Goal: Task Accomplishment & Management: Use online tool/utility

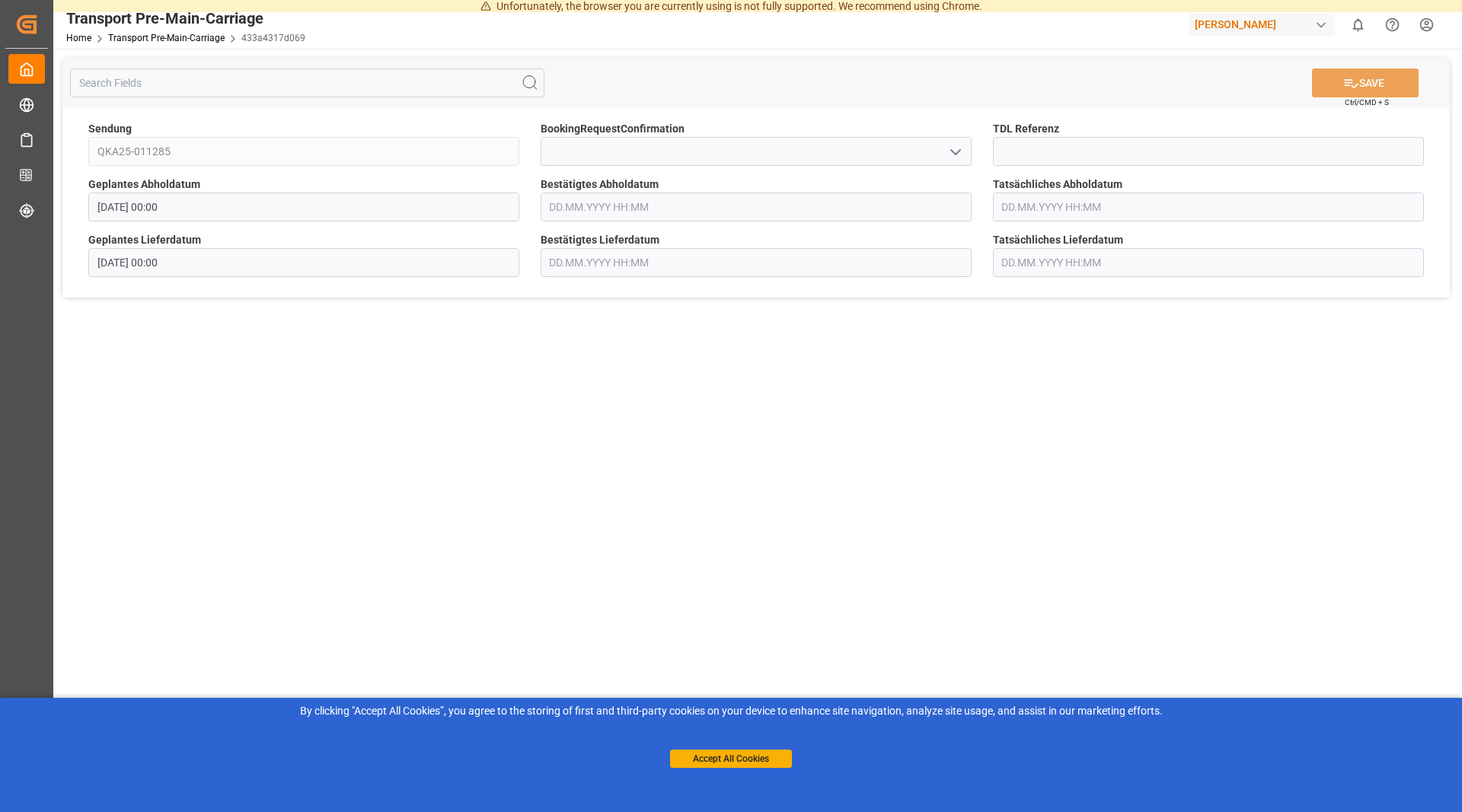
click at [590, 212] on input "text" at bounding box center [756, 207] width 431 height 29
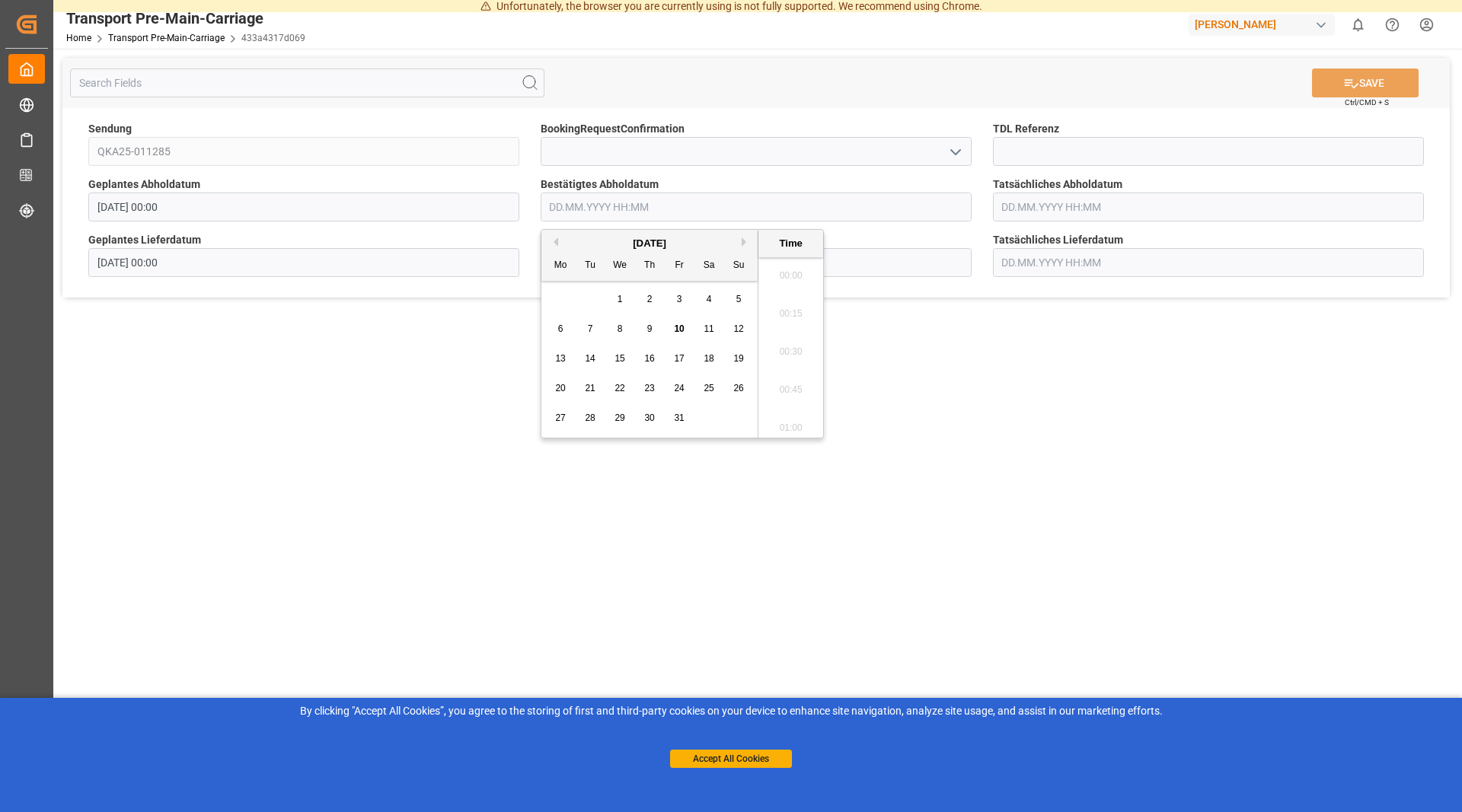
scroll to position [1906, 0]
click at [644, 365] on div "16" at bounding box center [650, 358] width 19 height 18
type input "[DATE] 00:00"
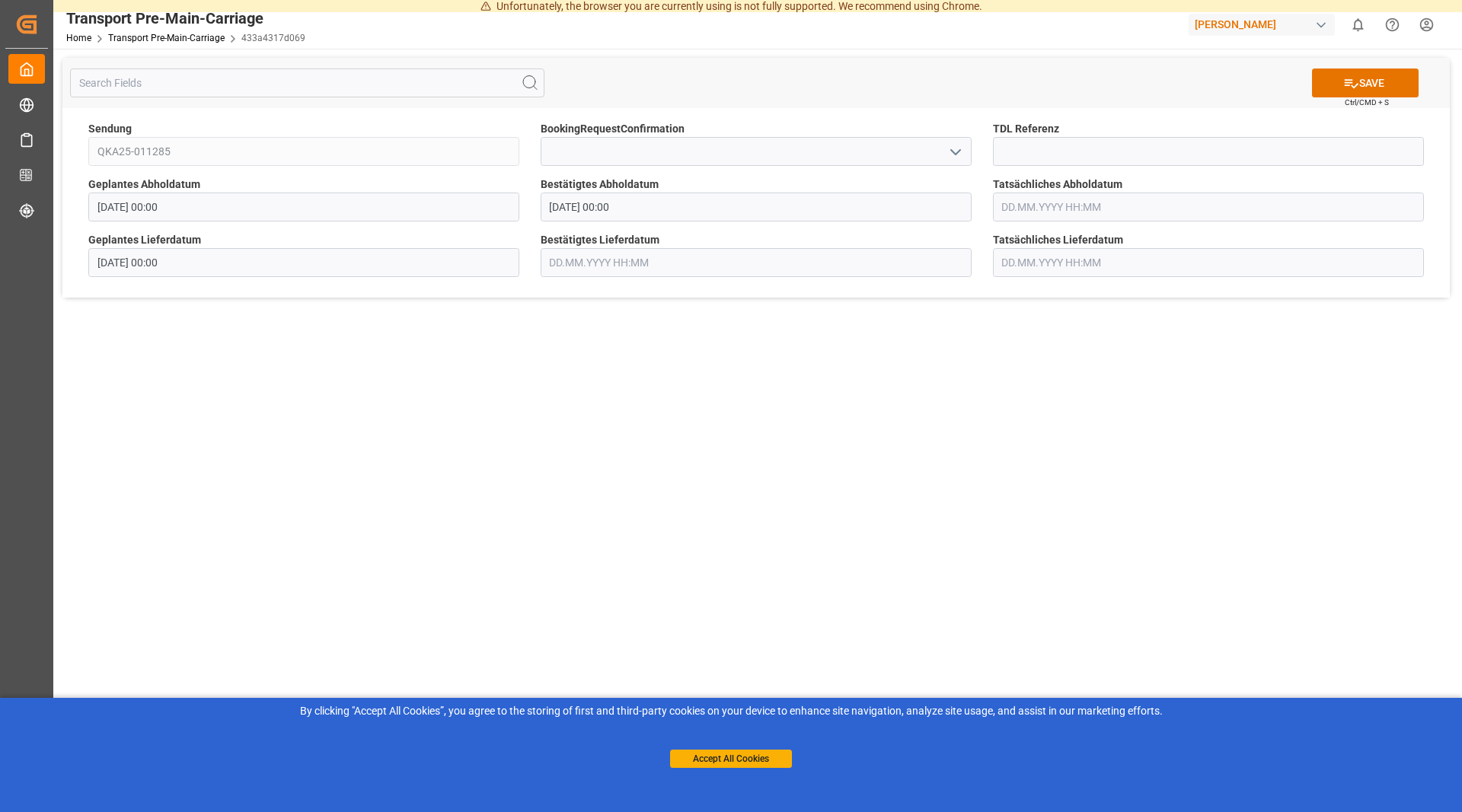
click at [1040, 404] on main "SAVE Ctrl/CMD + S Sendung QKA25-011285 BookingRequestConfirmation TDL Referenz …" at bounding box center [756, 426] width 1406 height 755
click at [1365, 85] on button "SAVE" at bounding box center [1364, 83] width 106 height 29
click at [554, 197] on input "text" at bounding box center [756, 207] width 431 height 29
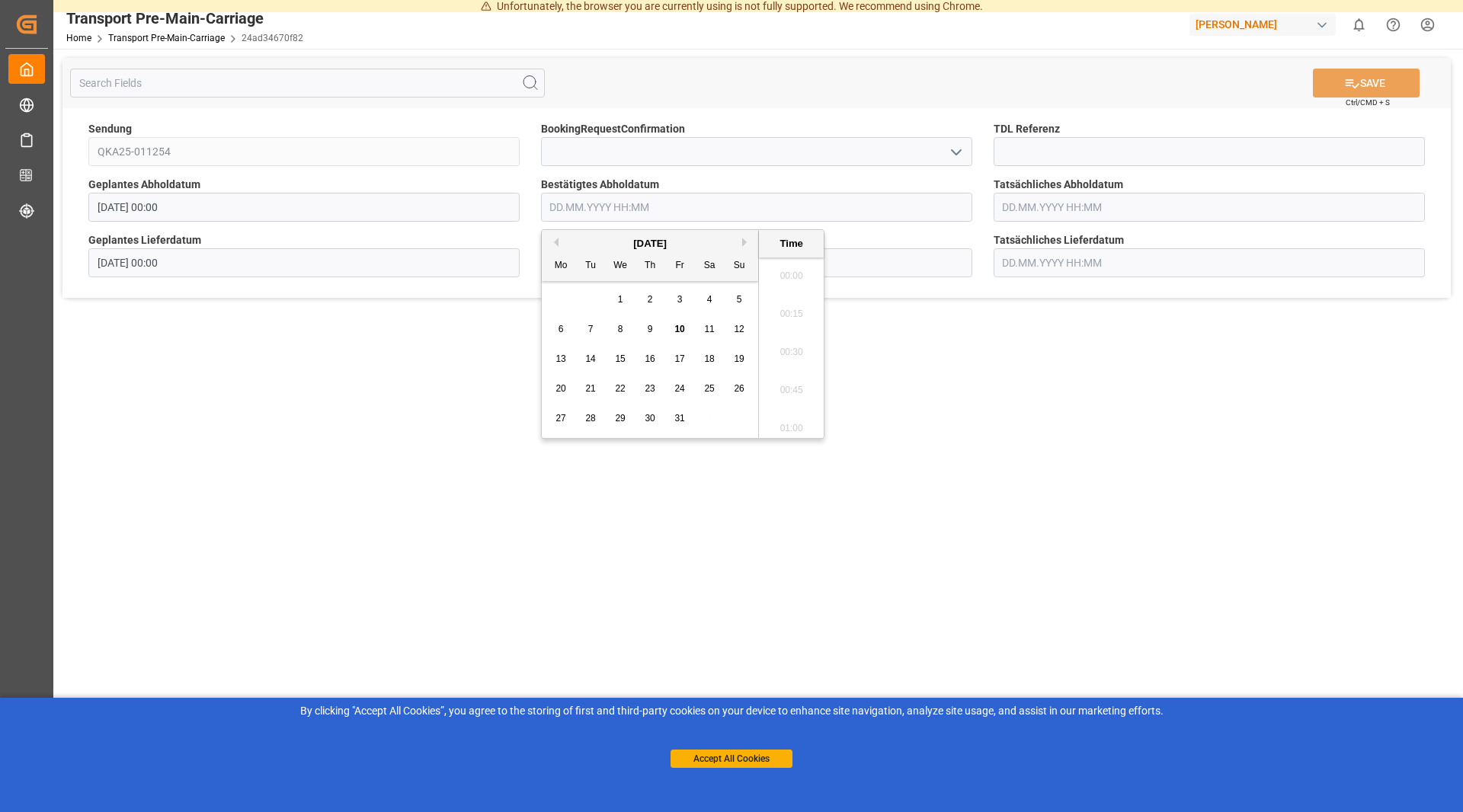
scroll to position [1947, 0]
click at [556, 356] on span "13" at bounding box center [560, 358] width 10 height 10
drag, startPoint x: 1147, startPoint y: 382, endPoint x: 1154, endPoint y: 153, distance: 229.1
click at [1146, 382] on main "SAVE Ctrl/CMD + S Sendung QKA25-011254 BookingRequestConfirmation TDL Referenz …" at bounding box center [756, 426] width 1406 height 755
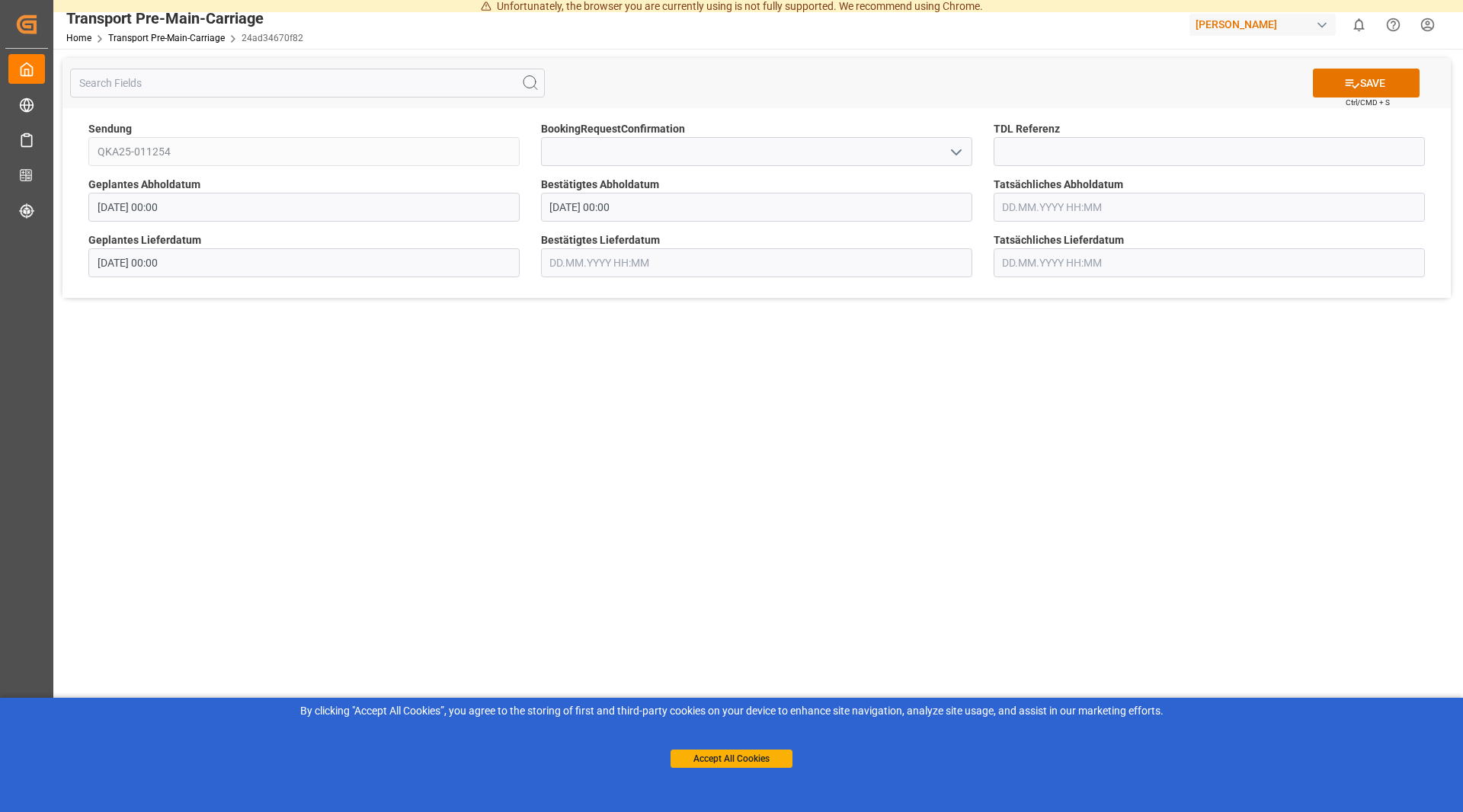
click at [591, 204] on input "[DATE] 00:00" at bounding box center [756, 207] width 431 height 29
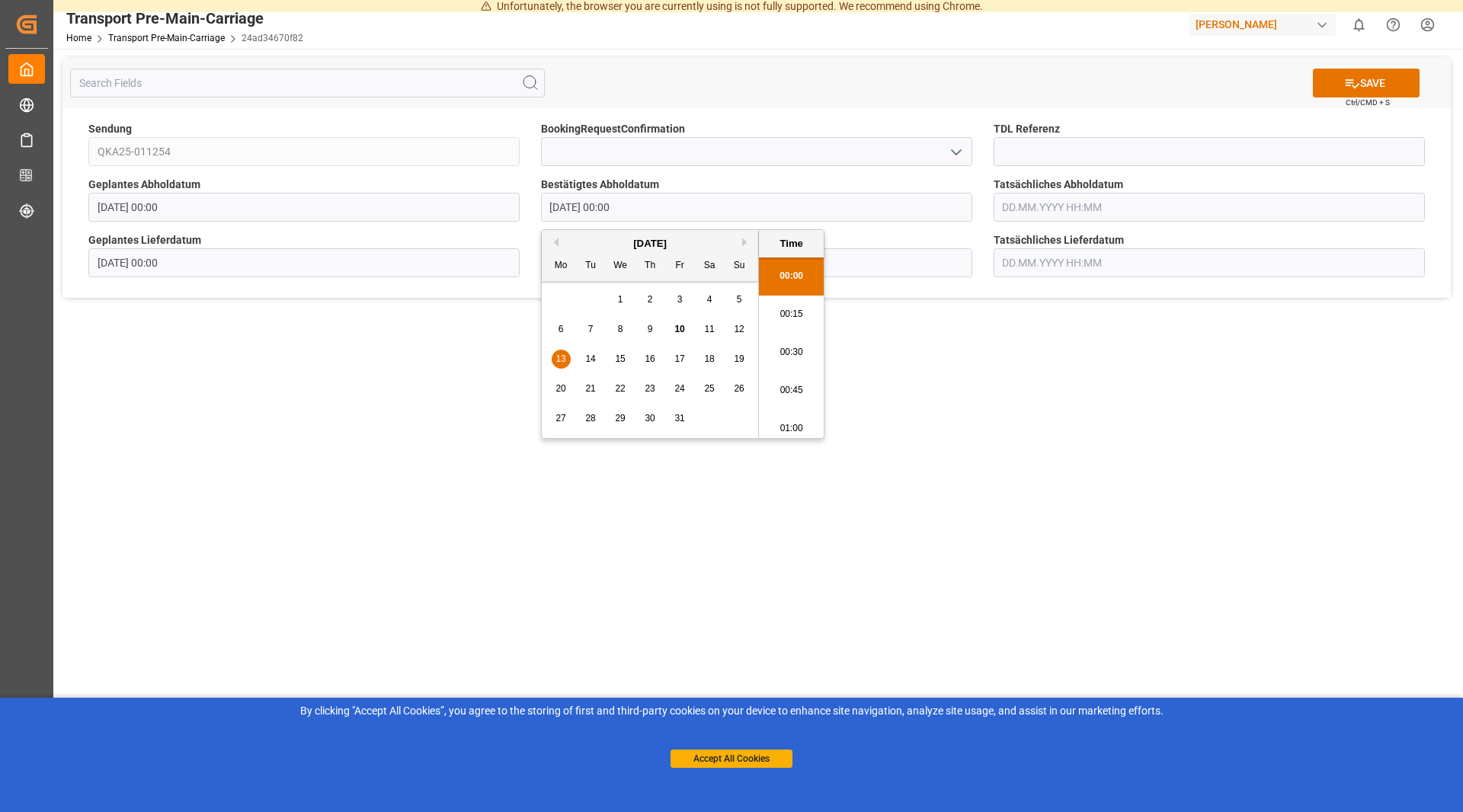
click at [654, 362] on span "16" at bounding box center [649, 358] width 10 height 10
type input "[DATE] 00:00"
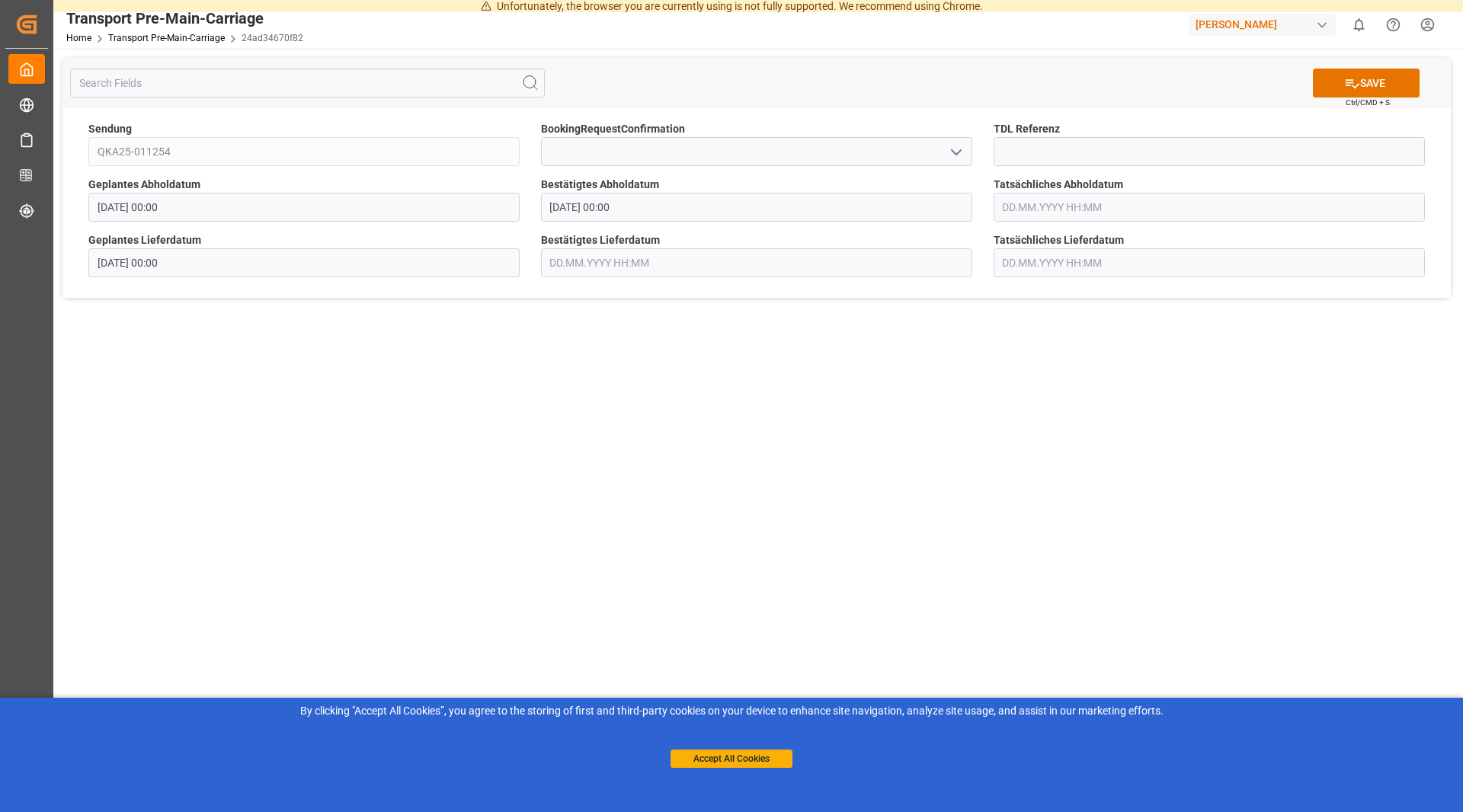
click at [1071, 451] on main "SAVE Ctrl/CMD + S Sendung QKA25-011254 BookingRequestConfirmation TDL Referenz …" at bounding box center [756, 426] width 1406 height 755
click at [1368, 99] on span "Ctrl/CMD + S" at bounding box center [1367, 103] width 44 height 11
click at [1368, 86] on button "SAVE" at bounding box center [1365, 83] width 106 height 29
